Goal: Check status: Check status

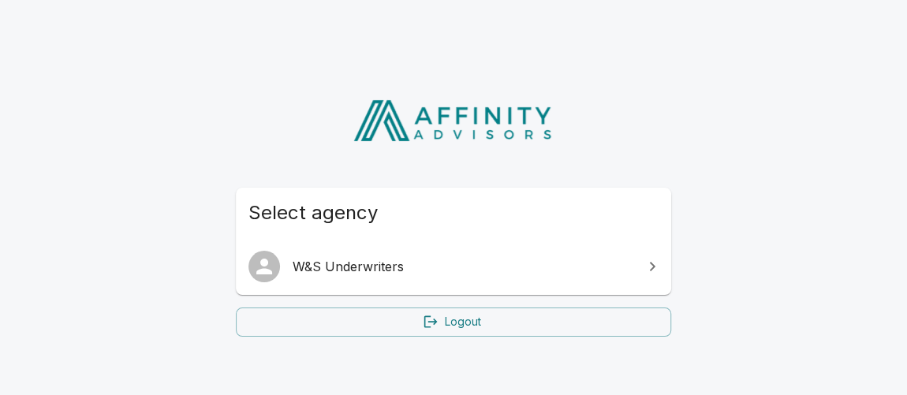
click at [331, 263] on span "W&S Underwriters" at bounding box center [463, 266] width 341 height 19
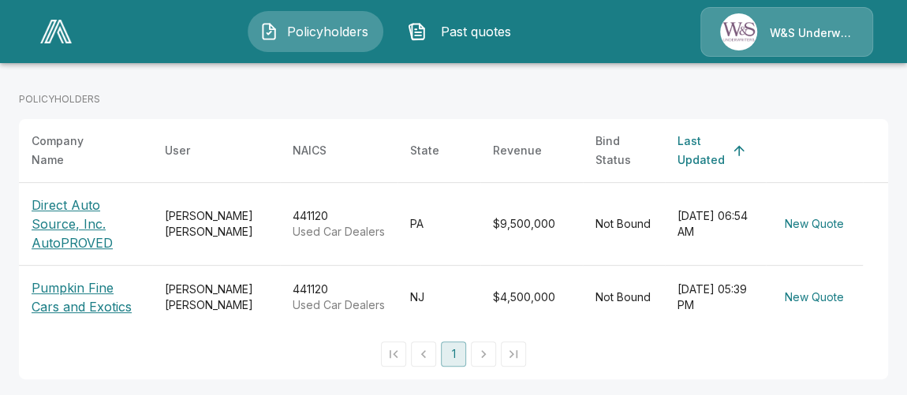
scroll to position [249, 0]
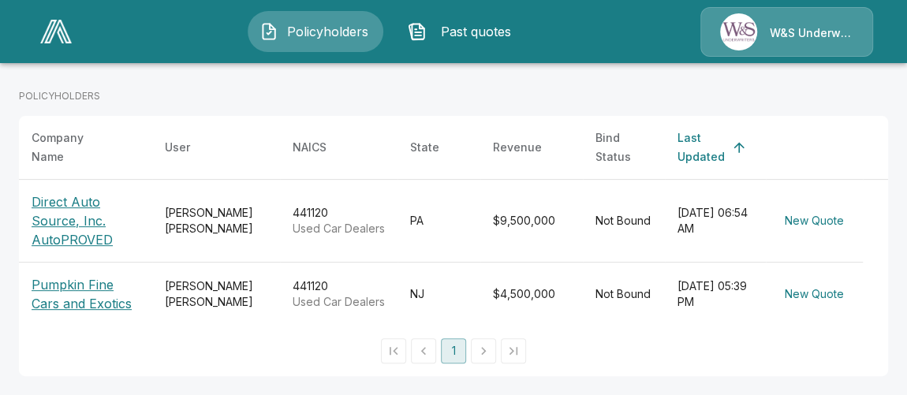
click at [73, 294] on p "Pumpkin Fine Cars and Exotics" at bounding box center [86, 294] width 108 height 38
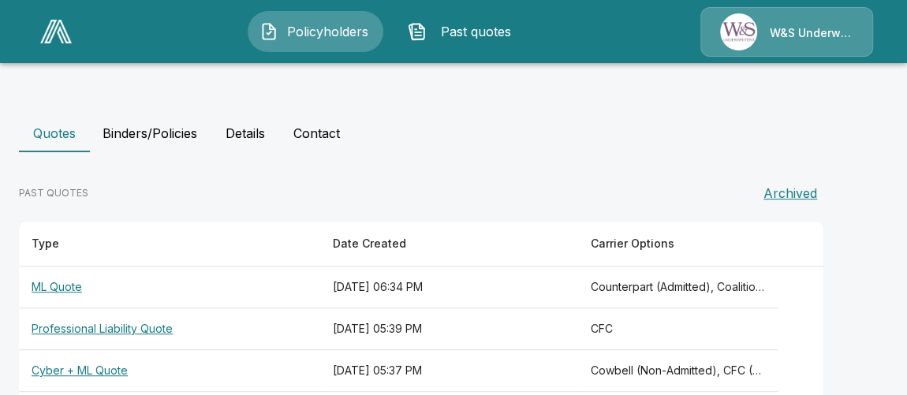
scroll to position [424, 0]
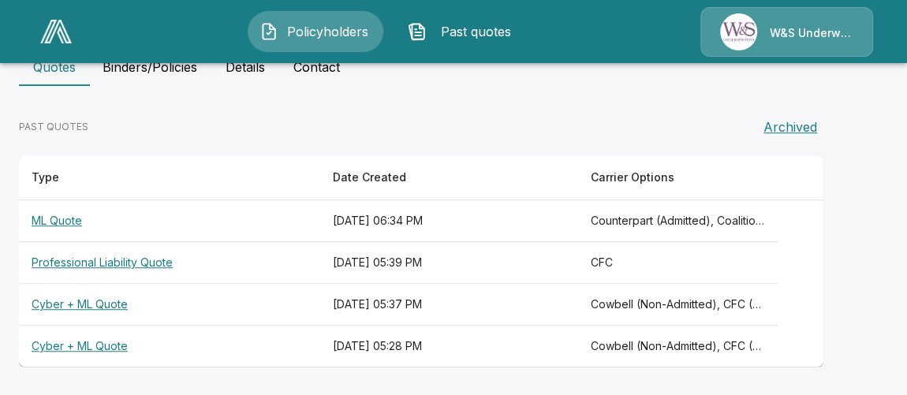
click at [65, 218] on th "ML Quote" at bounding box center [169, 221] width 301 height 42
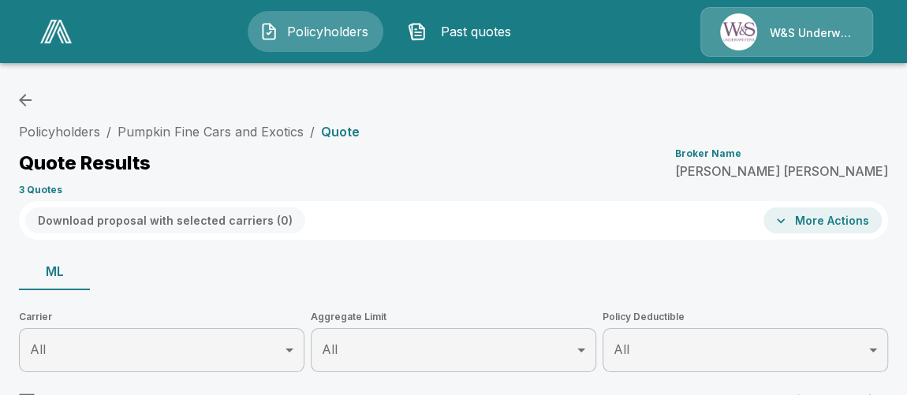
click at [476, 36] on span "Past quotes" at bounding box center [476, 31] width 87 height 19
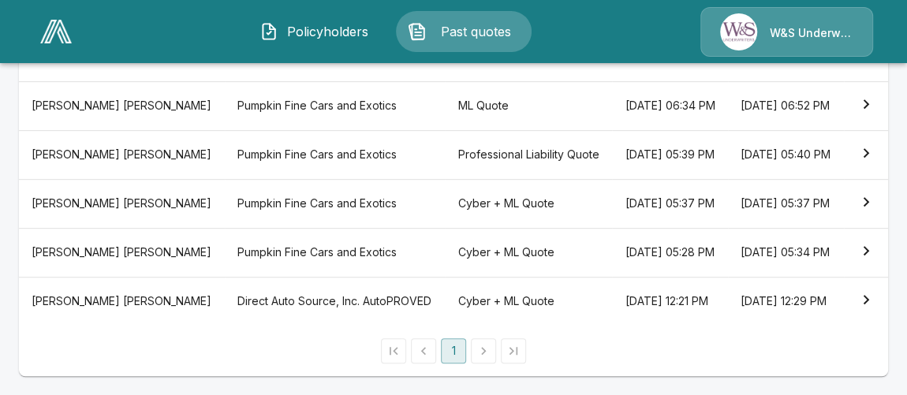
scroll to position [358, 0]
click at [225, 250] on th "Pumpkin Fine Cars and Exotics" at bounding box center [335, 252] width 220 height 49
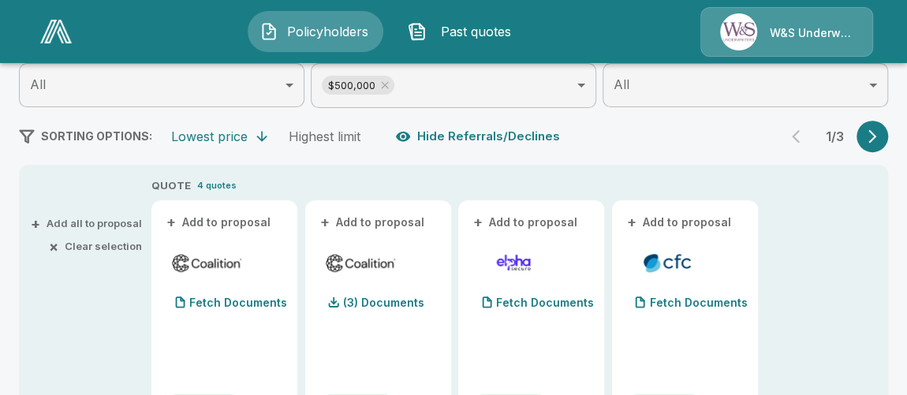
scroll to position [160, 0]
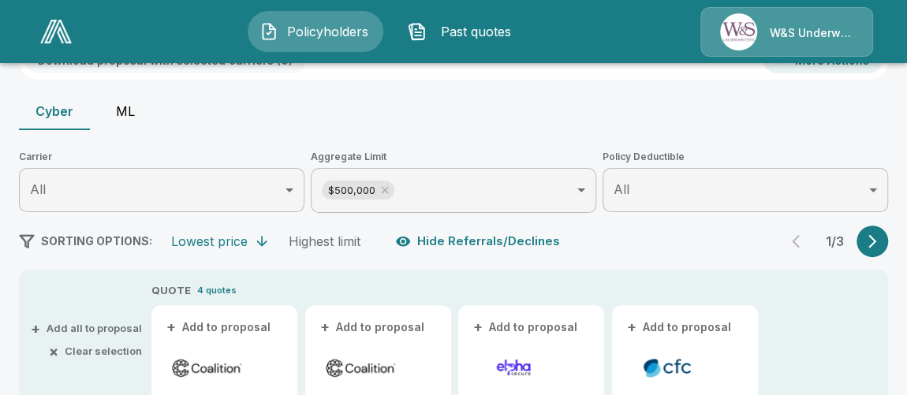
click at [127, 111] on button "ML" at bounding box center [125, 111] width 71 height 38
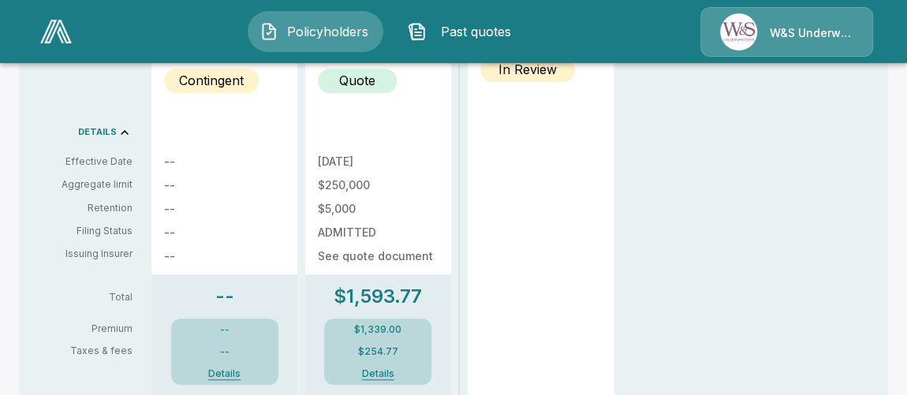
scroll to position [446, 0]
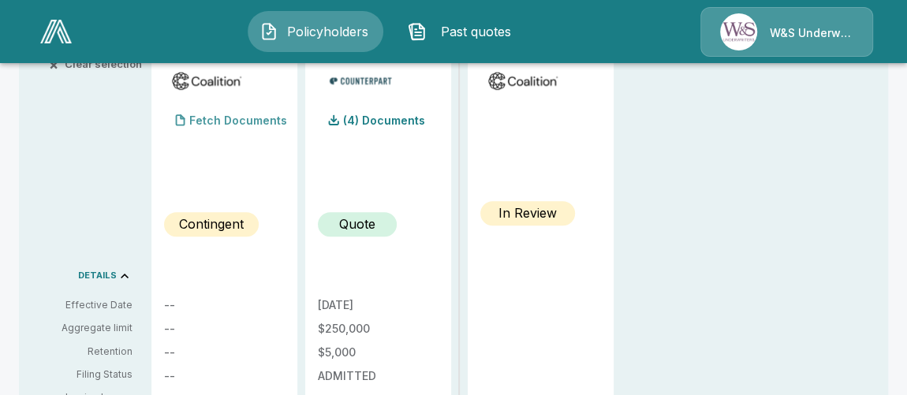
click at [222, 118] on p "Fetch Documents" at bounding box center [238, 120] width 98 height 11
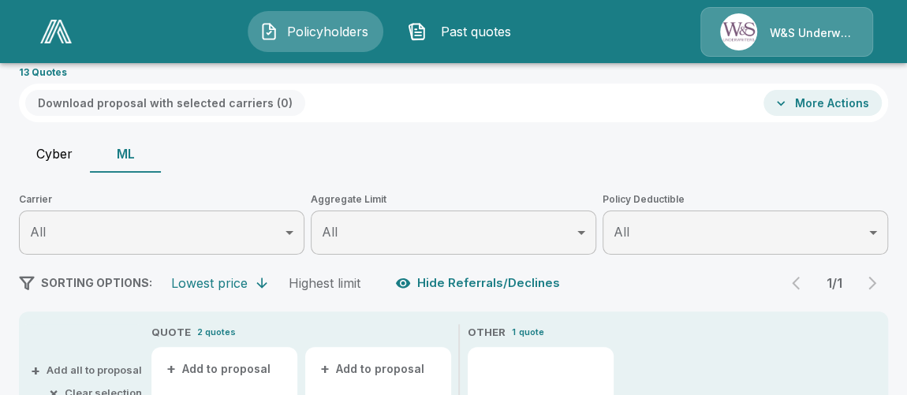
scroll to position [88, 0]
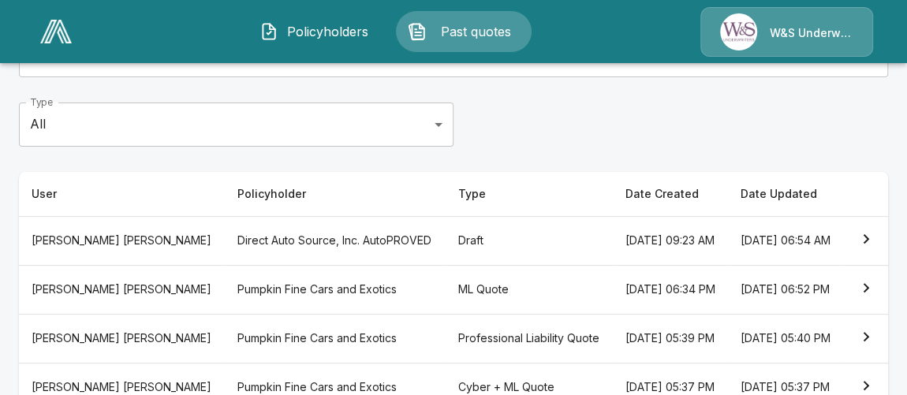
scroll to position [160, 0]
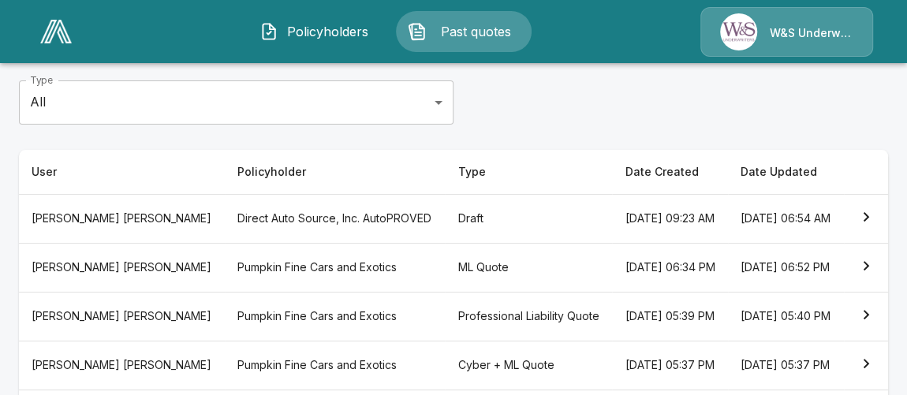
click at [225, 281] on th "Pumpkin Fine Cars and Exotics" at bounding box center [335, 267] width 220 height 49
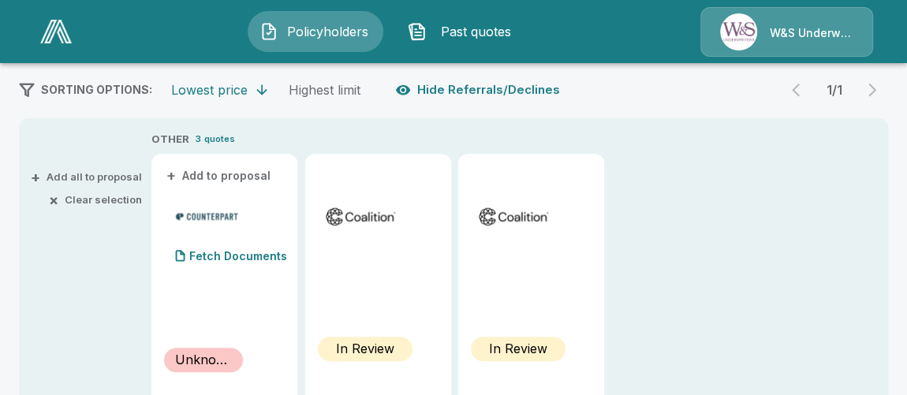
scroll to position [286, 0]
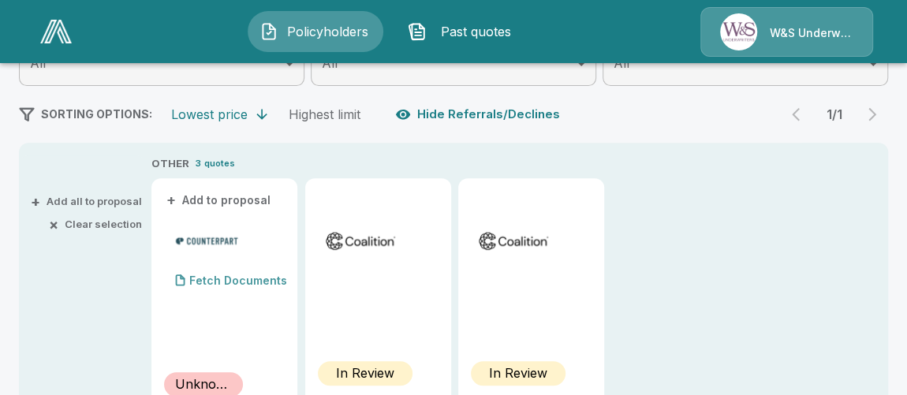
click at [243, 279] on p "Fetch Documents" at bounding box center [238, 280] width 98 height 11
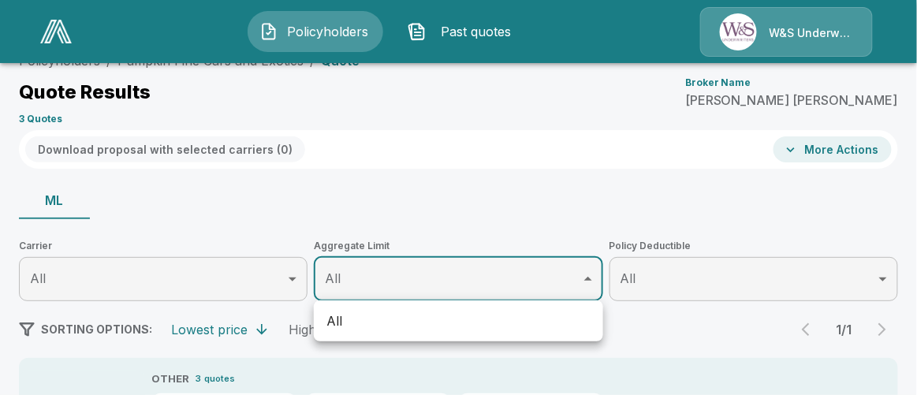
click at [524, 192] on div at bounding box center [458, 197] width 917 height 395
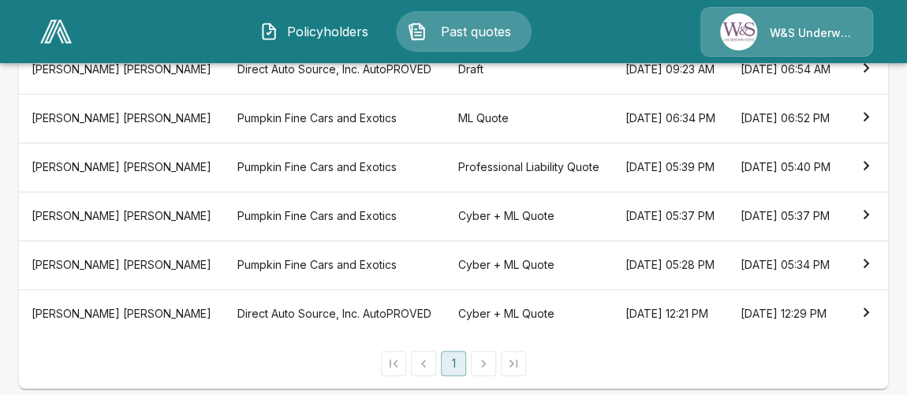
scroll to position [286, 0]
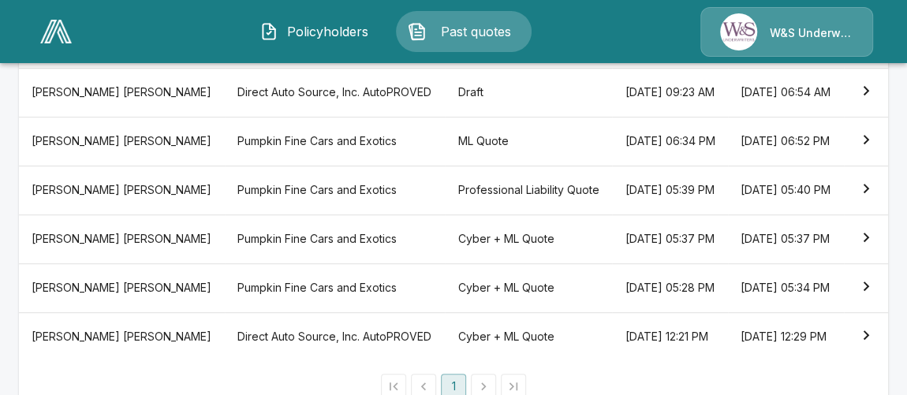
click at [225, 154] on th "Pumpkin Fine Cars and Exotics" at bounding box center [335, 141] width 220 height 49
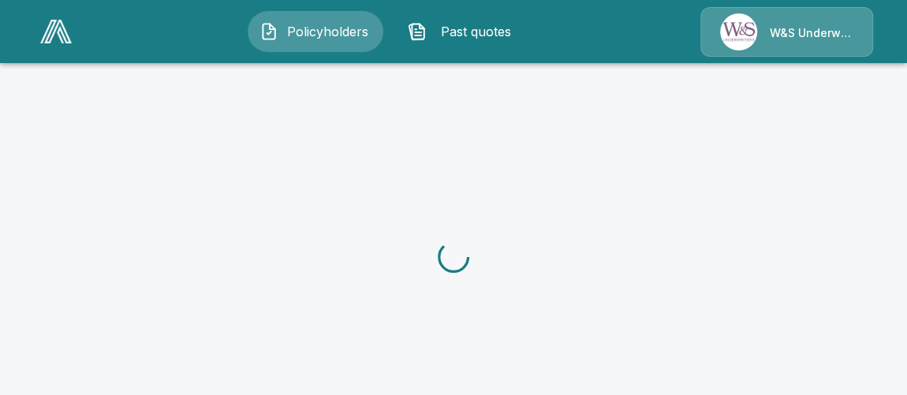
click at [219, 154] on div at bounding box center [453, 256] width 907 height 395
